Goal: Task Accomplishment & Management: Use online tool/utility

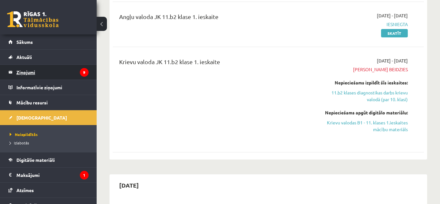
scroll to position [125, 0]
click at [47, 68] on legend "Ziņojumi 9" at bounding box center [52, 72] width 72 height 15
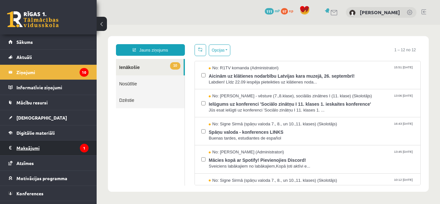
click at [34, 151] on legend "Maksājumi 1" at bounding box center [52, 147] width 72 height 15
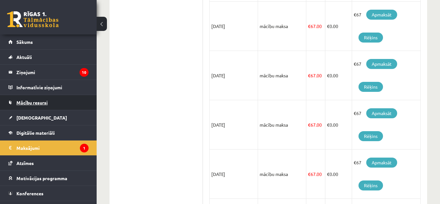
click at [48, 101] on link "Mācību resursi" at bounding box center [48, 102] width 80 height 15
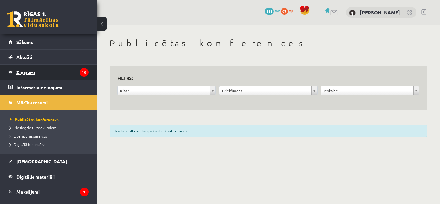
click at [45, 72] on legend "Ziņojumi 10" at bounding box center [52, 72] width 72 height 15
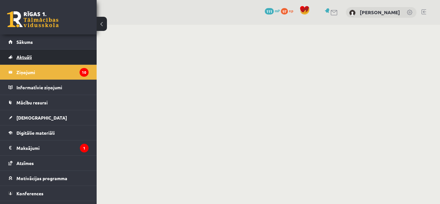
click at [32, 61] on link "Aktuāli" at bounding box center [48, 57] width 80 height 15
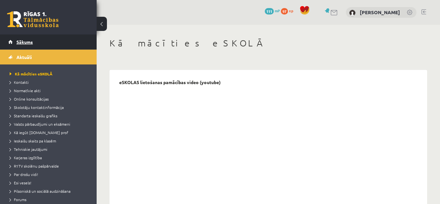
click at [28, 43] on span "Sākums" at bounding box center [24, 42] width 16 height 6
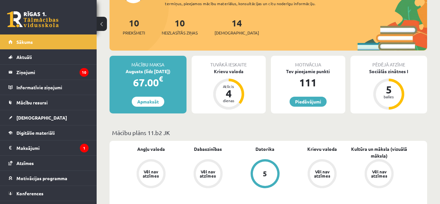
scroll to position [90, 0]
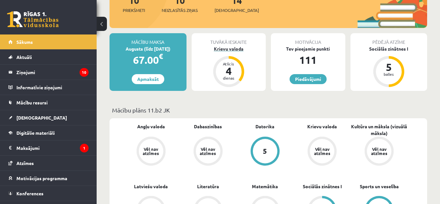
click at [228, 49] on div "Krievu valoda" at bounding box center [229, 48] width 74 height 7
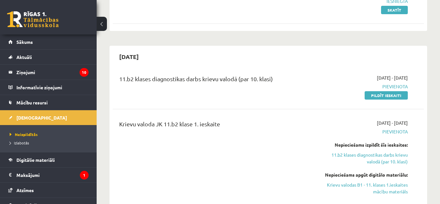
scroll to position [90, 0]
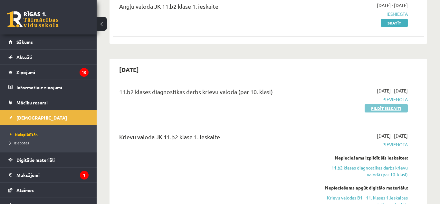
click at [393, 107] on link "Pildīt ieskaiti" at bounding box center [386, 108] width 43 height 8
